Goal: Task Accomplishment & Management: Use online tool/utility

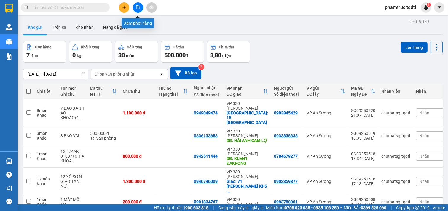
click at [137, 5] on button at bounding box center [138, 7] width 10 height 10
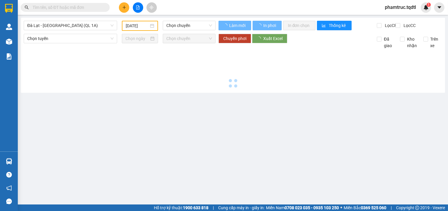
type input "[DATE]"
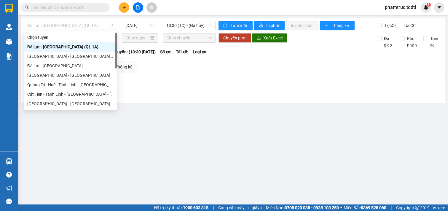
click at [77, 27] on span "Đà Lạt - [GEOGRAPHIC_DATA] (QL 1A)" at bounding box center [70, 25] width 86 height 9
click at [51, 71] on div "[GEOGRAPHIC_DATA] - [GEOGRAPHIC_DATA]" at bounding box center [70, 75] width 93 height 9
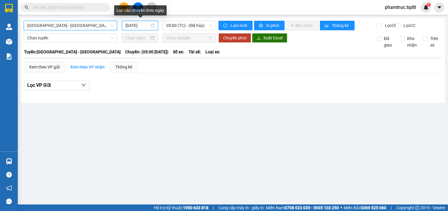
click at [129, 25] on input "[DATE]" at bounding box center [138, 25] width 24 height 7
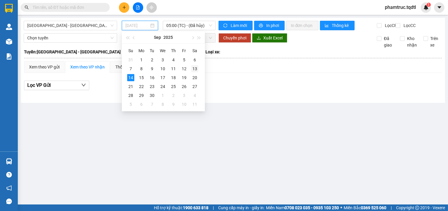
click at [193, 66] on div "13" at bounding box center [194, 68] width 7 height 7
type input "[DATE]"
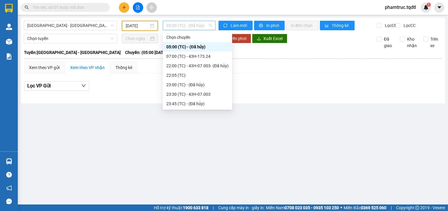
click at [202, 26] on span "05:00 (TC) - (Đã hủy)" at bounding box center [188, 25] width 45 height 9
click at [200, 91] on div "23:30 (TC) - 43H-07.003" at bounding box center [197, 94] width 62 height 7
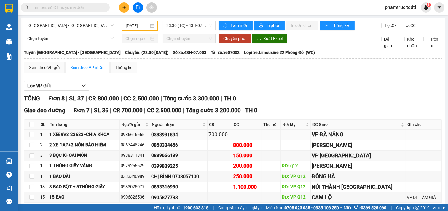
click at [184, 139] on div "0383931894" at bounding box center [178, 134] width 55 height 7
click at [99, 139] on div "1 XE59V3 23683+CHÌA KHÓA" at bounding box center [83, 134] width 69 height 7
